Goal: Task Accomplishment & Management: Manage account settings

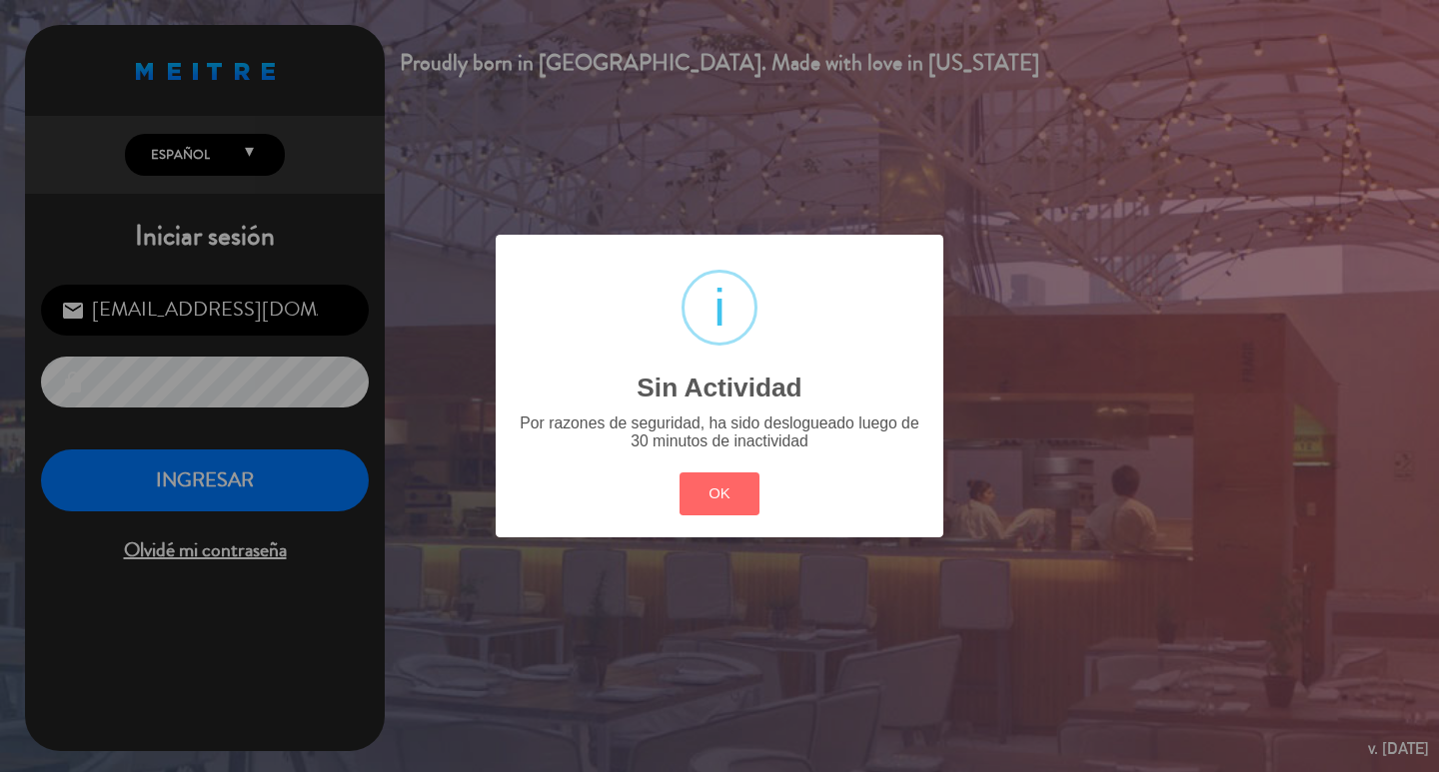
drag, startPoint x: 726, startPoint y: 516, endPoint x: 640, endPoint y: 531, distance: 88.2
click at [725, 514] on button "OK" at bounding box center [720, 494] width 81 height 43
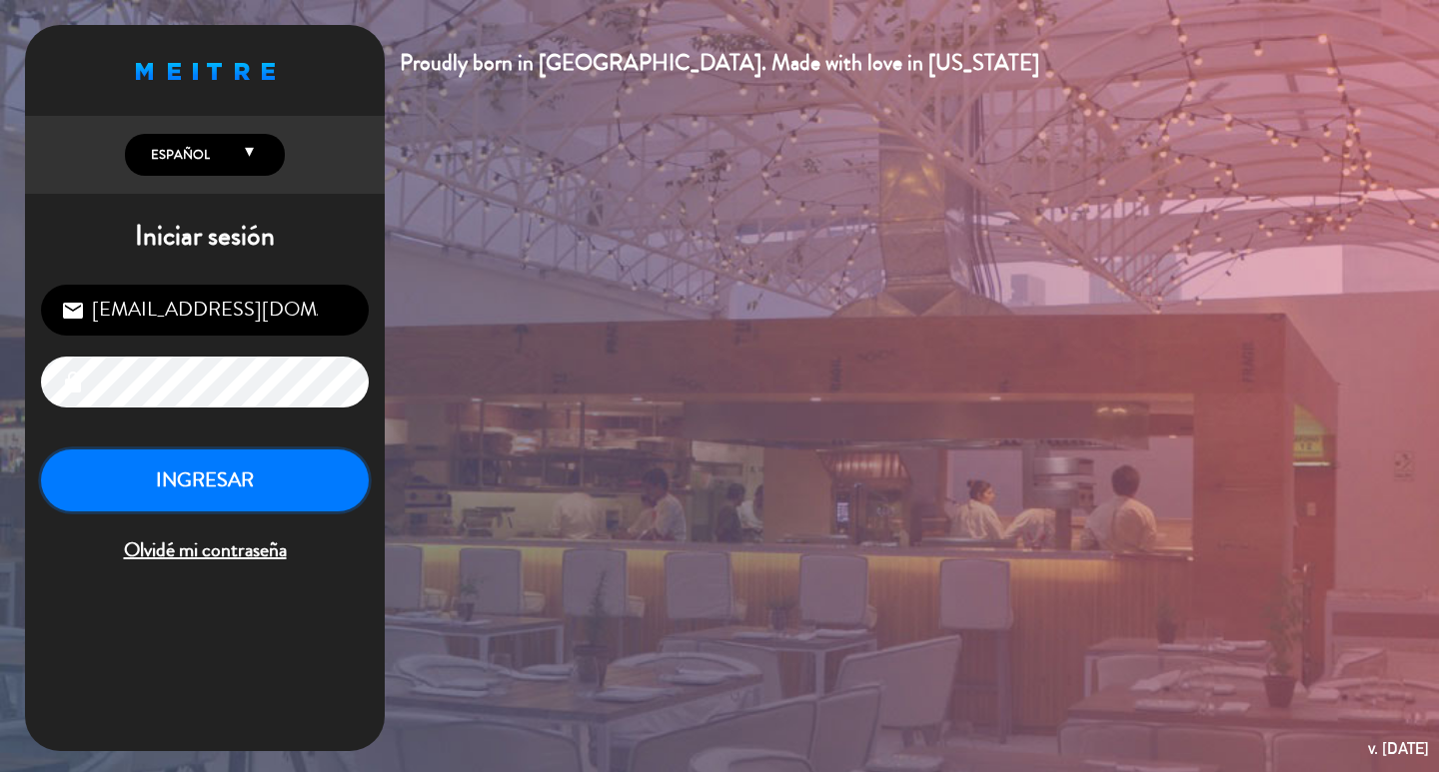
click at [335, 509] on button "INGRESAR" at bounding box center [205, 481] width 328 height 63
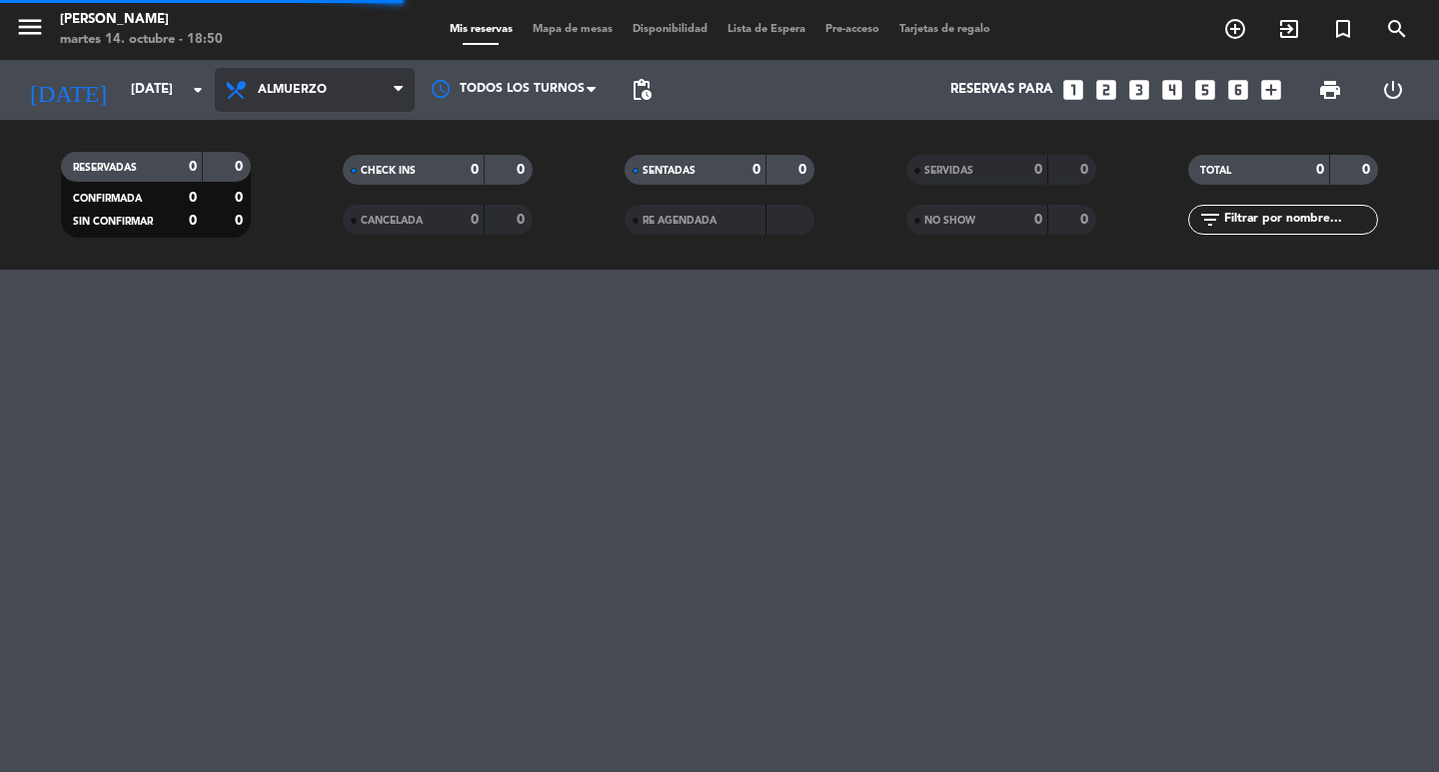
click at [354, 80] on span "Almuerzo" at bounding box center [315, 90] width 200 height 44
click at [313, 213] on div "menu [PERSON_NAME][DATE] 14. octubre - 18:50 Mis reservas Mapa de mesas Disponi…" at bounding box center [719, 135] width 1439 height 270
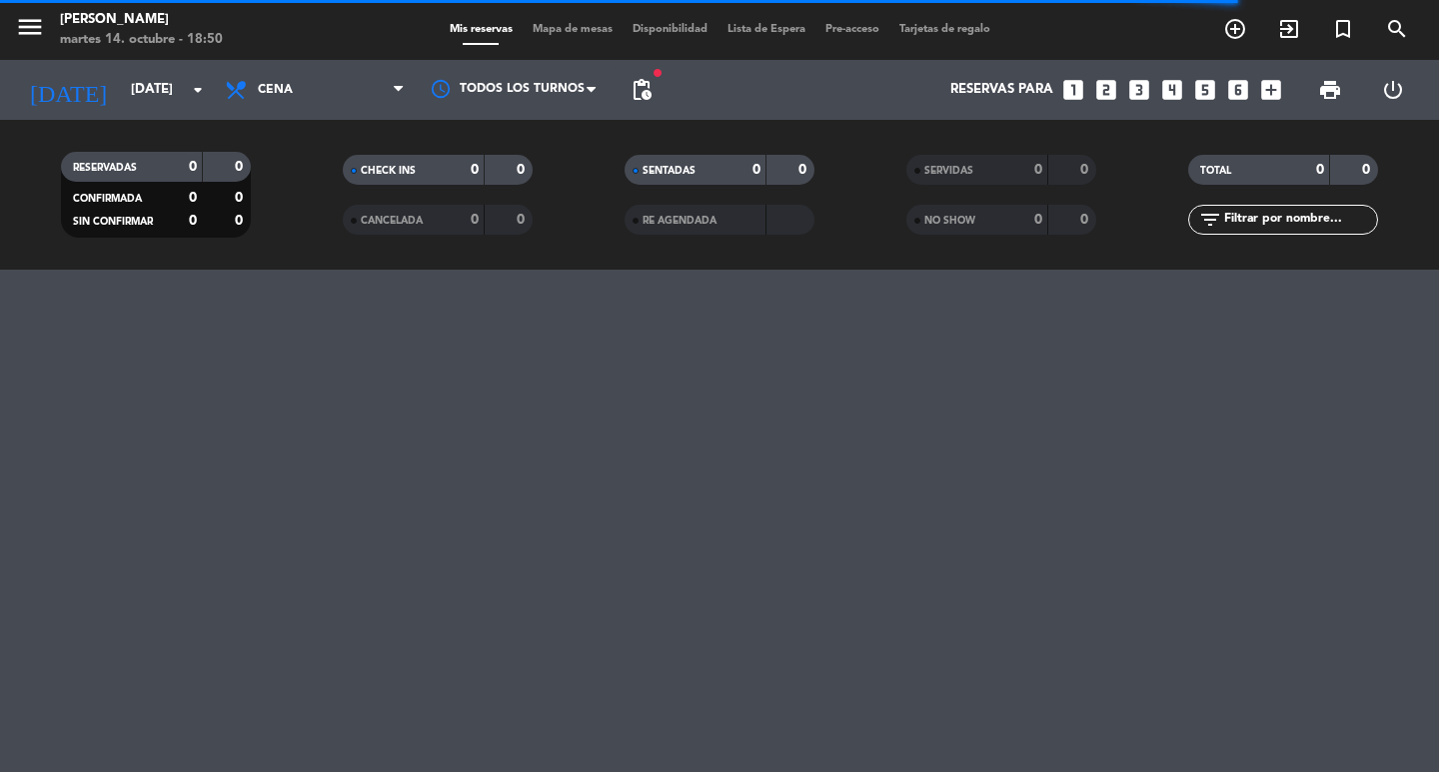
click at [627, 93] on span "pending_actions" at bounding box center [642, 90] width 40 height 40
click at [631, 84] on span "pending_actions" at bounding box center [642, 90] width 24 height 24
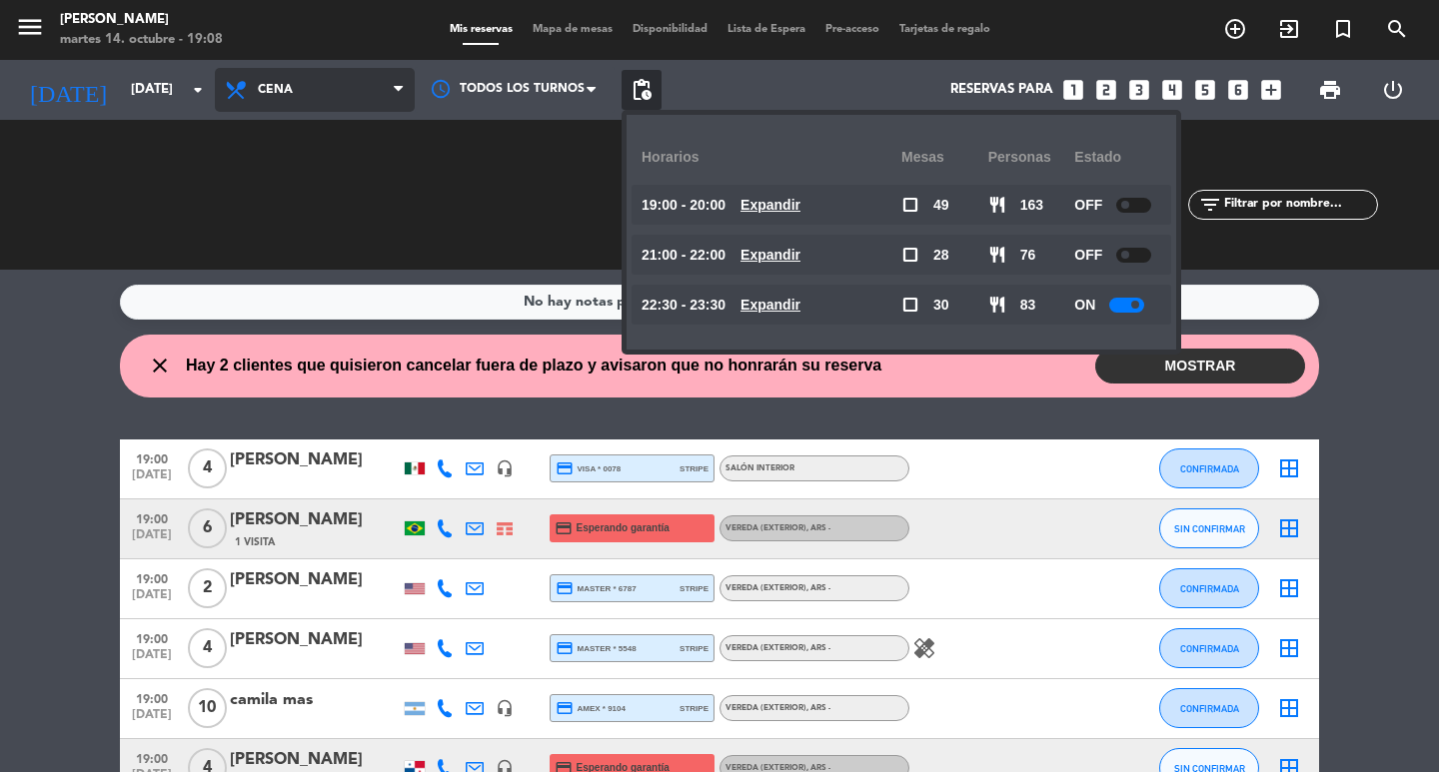
click at [277, 80] on span "Cena" at bounding box center [315, 90] width 200 height 44
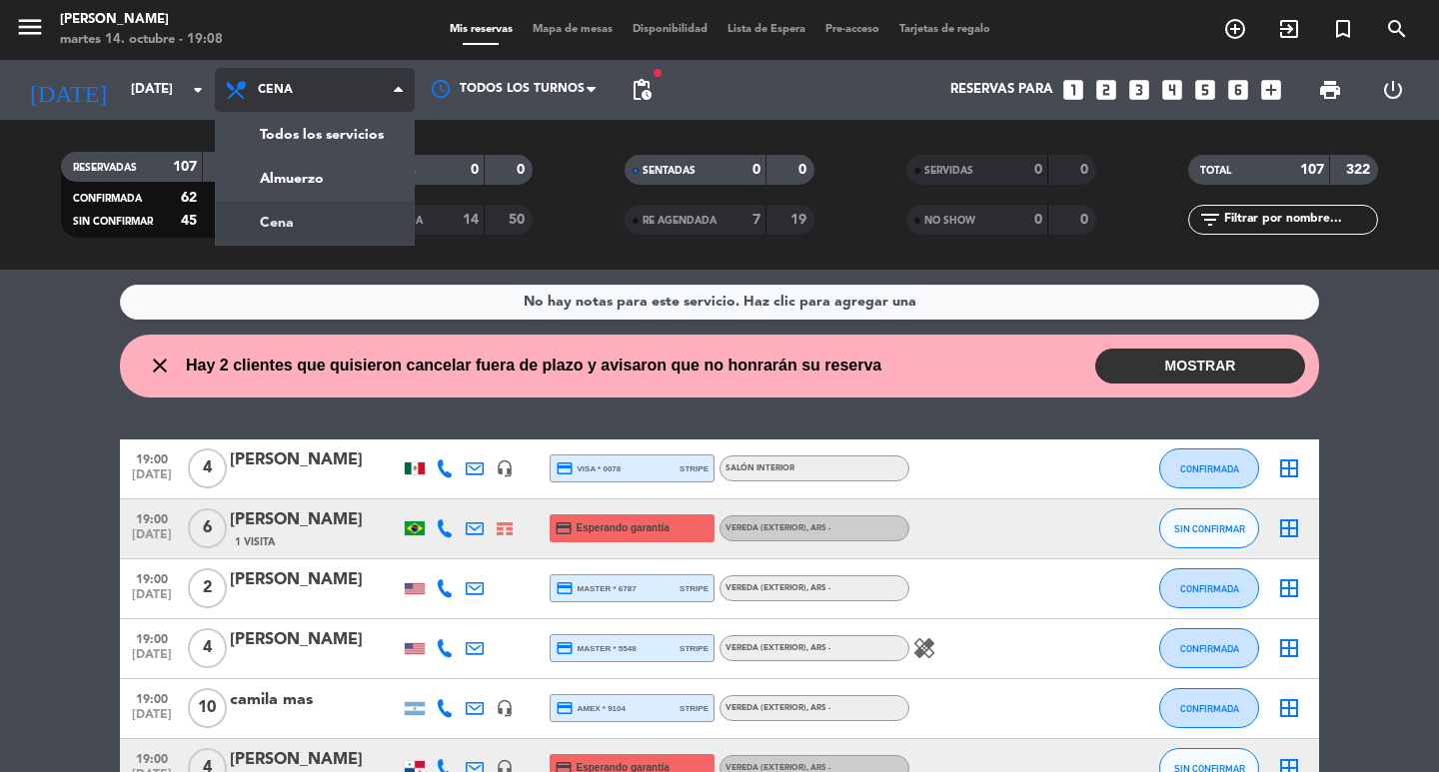
click at [316, 127] on div "menu [PERSON_NAME][DATE] 14. octubre - 19:08 Mis reservas Mapa de mesas Disponi…" at bounding box center [719, 135] width 1439 height 270
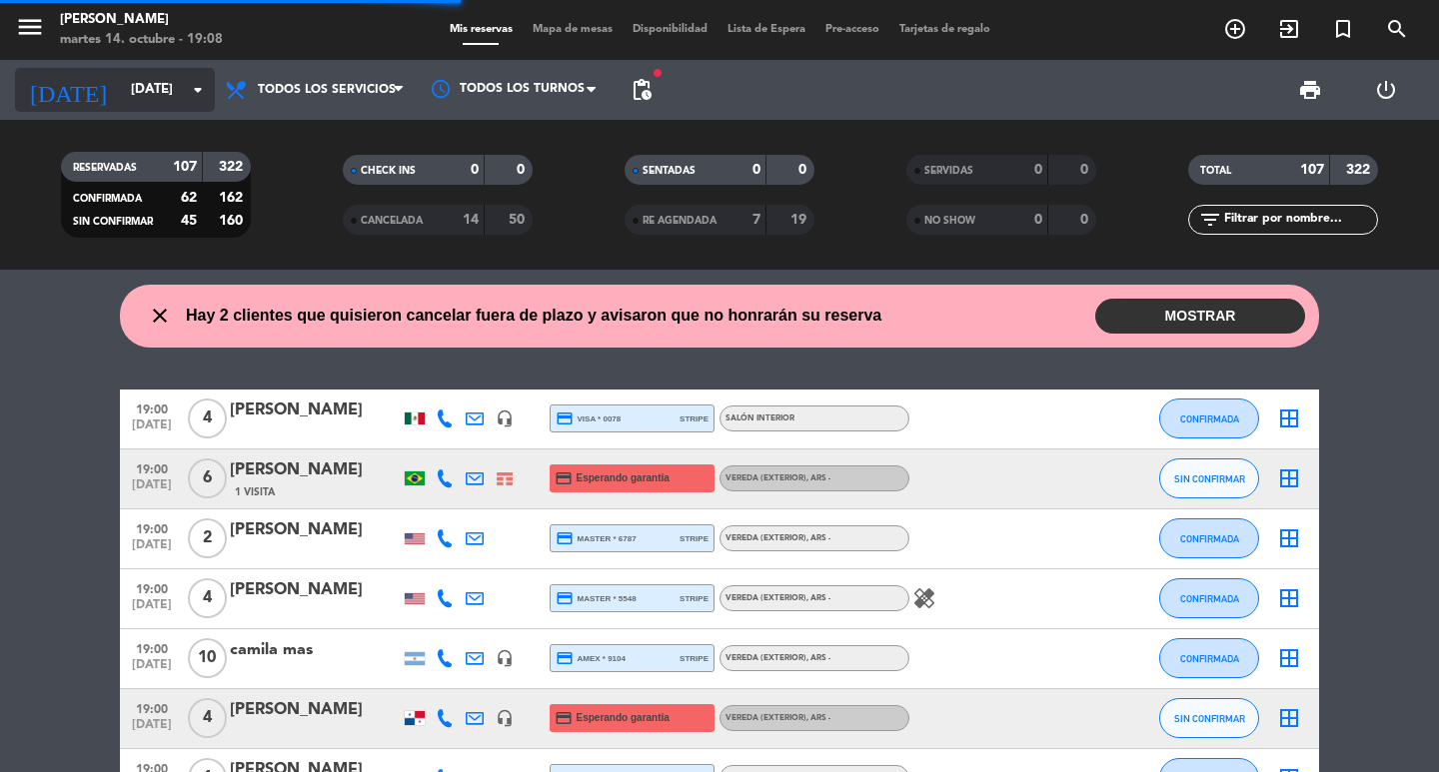
click at [173, 99] on input "[DATE]" at bounding box center [209, 90] width 176 height 36
